Goal: Navigation & Orientation: Find specific page/section

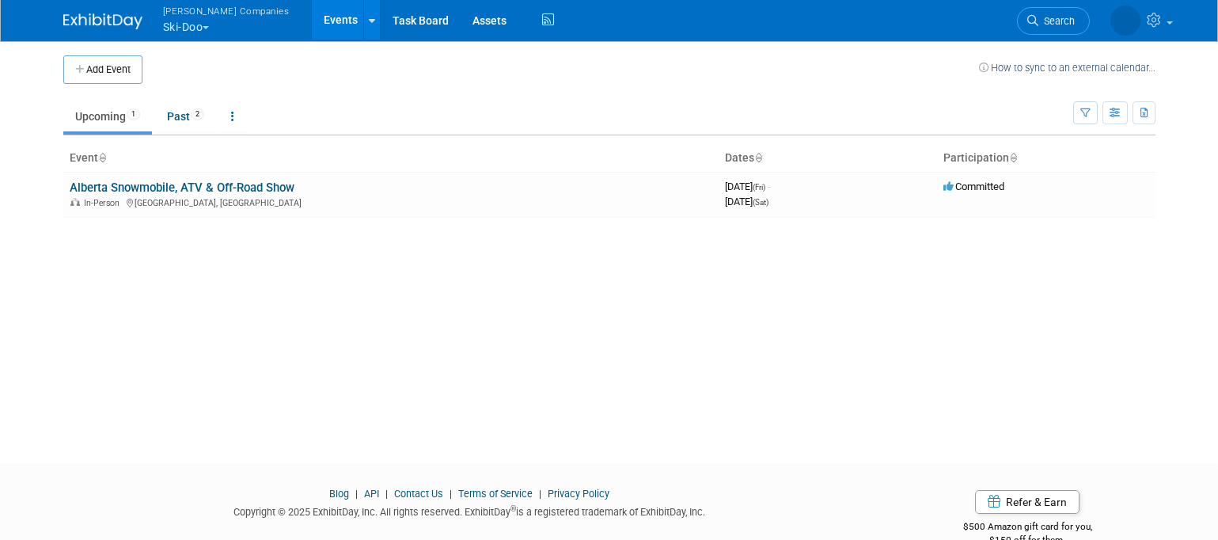
click at [214, 28] on button "Warnert Companies Ski-Doo" at bounding box center [235, 20] width 148 height 41
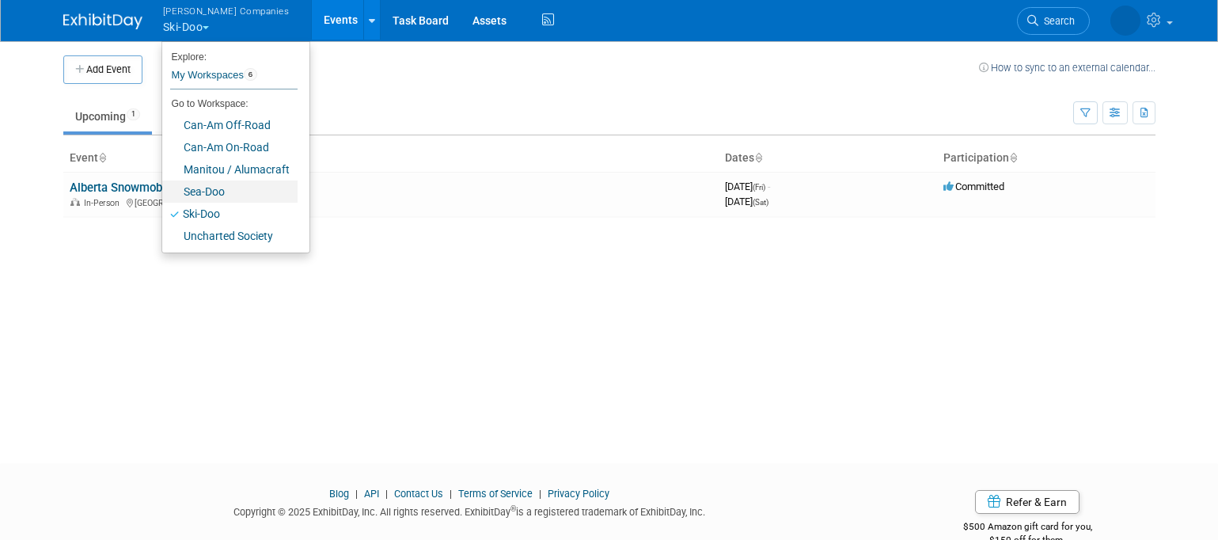
click at [222, 195] on link "Sea-Doo" at bounding box center [229, 191] width 135 height 22
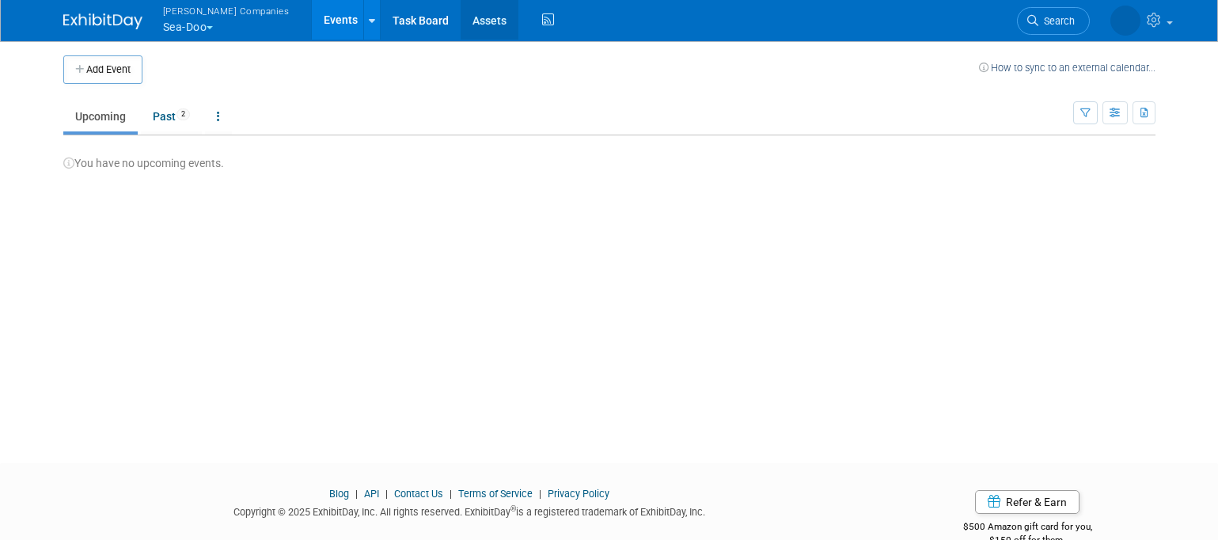
click at [461, 24] on link "Assets" at bounding box center [490, 20] width 58 height 40
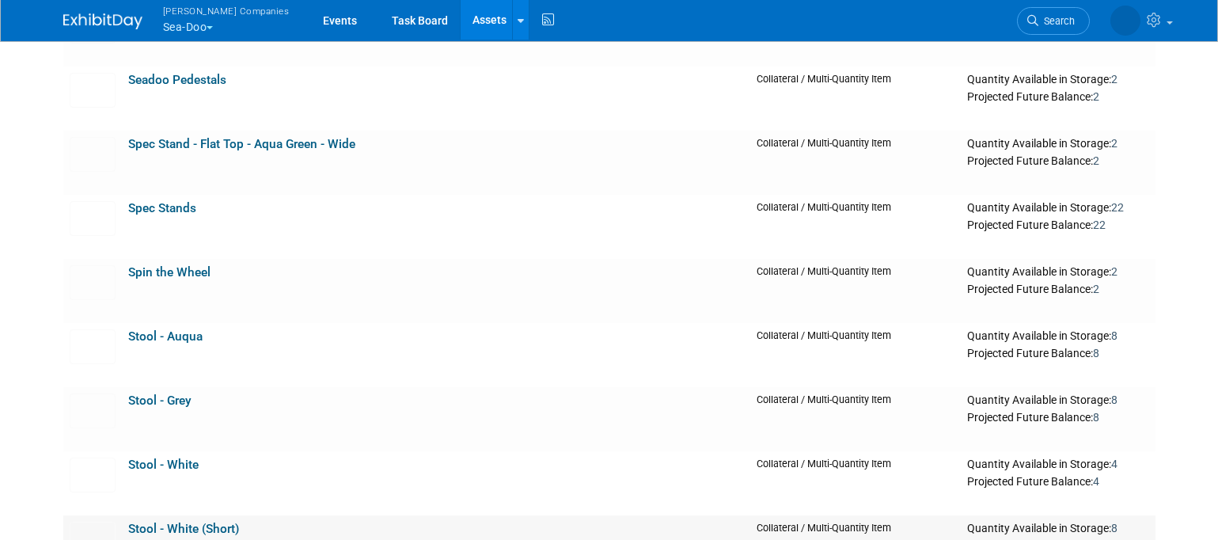
scroll to position [3220, 0]
